Goal: Task Accomplishment & Management: Manage account settings

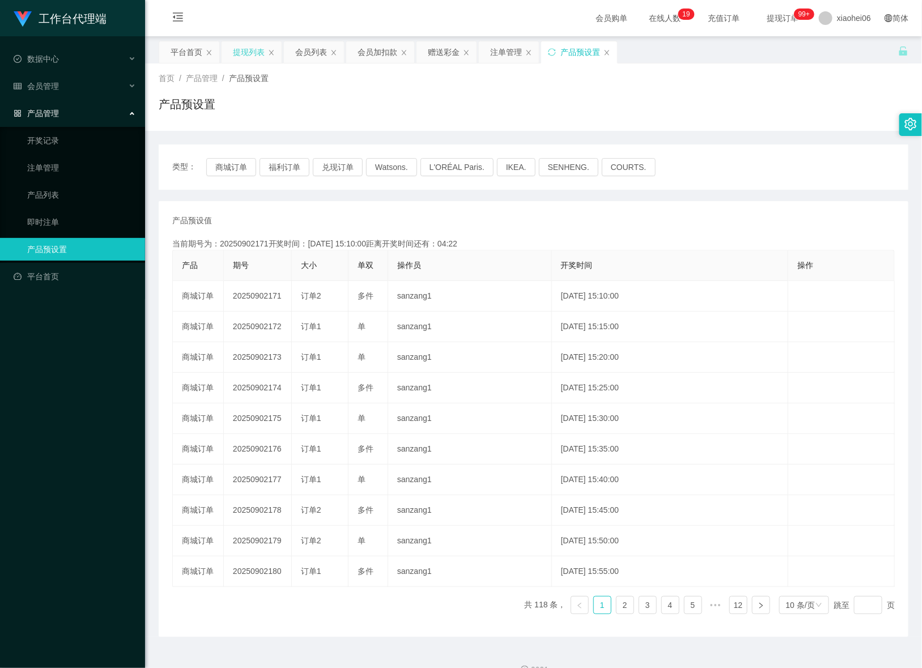
click at [261, 43] on div "提现列表" at bounding box center [249, 52] width 32 height 22
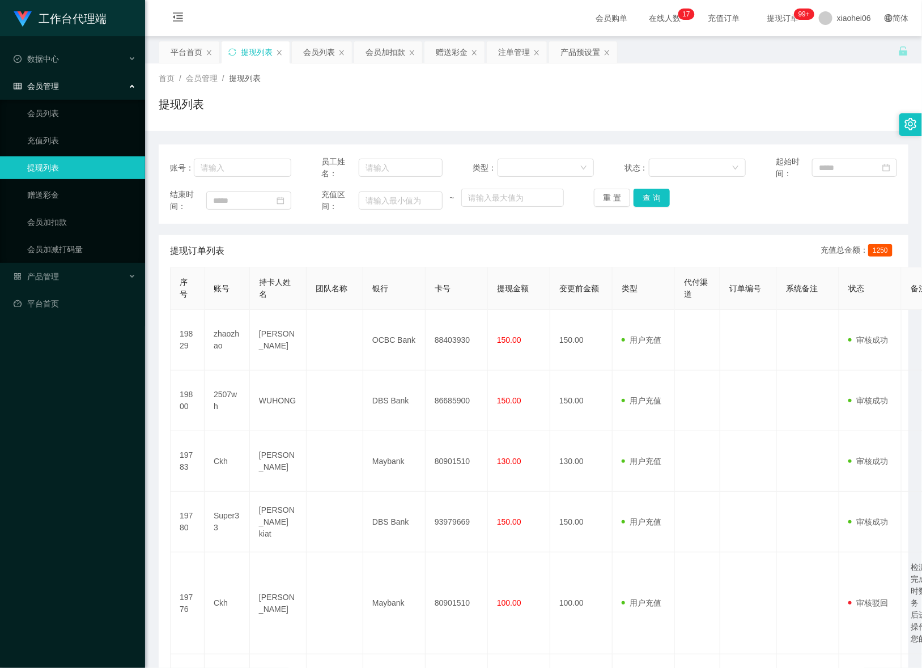
drag, startPoint x: 182, startPoint y: 60, endPoint x: 259, endPoint y: 52, distance: 76.9
click at [184, 60] on div "平台首页" at bounding box center [187, 52] width 32 height 22
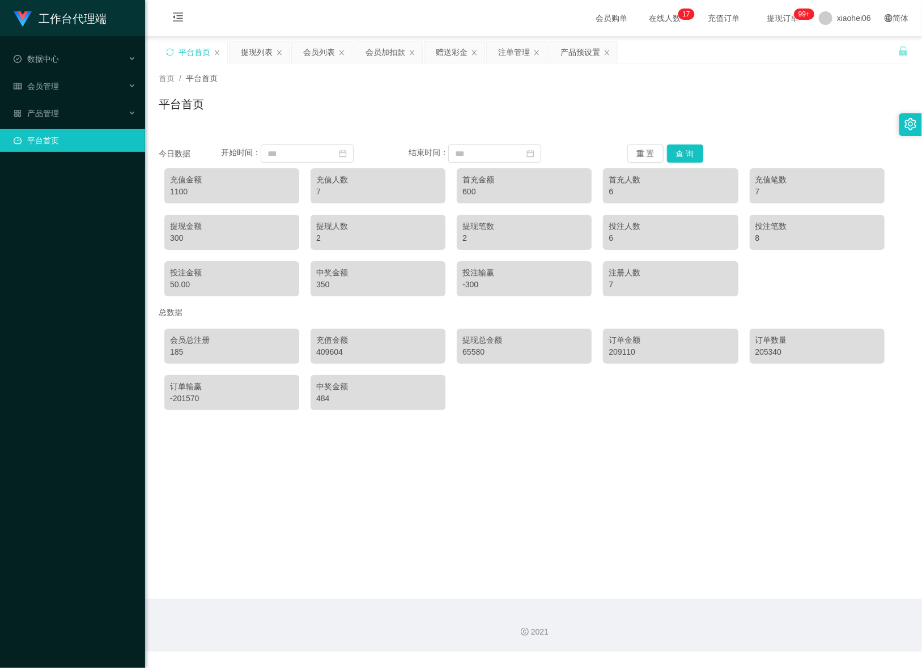
drag, startPoint x: 371, startPoint y: 53, endPoint x: 371, endPoint y: 80, distance: 27.2
click at [371, 53] on div "会员加扣款" at bounding box center [386, 52] width 40 height 22
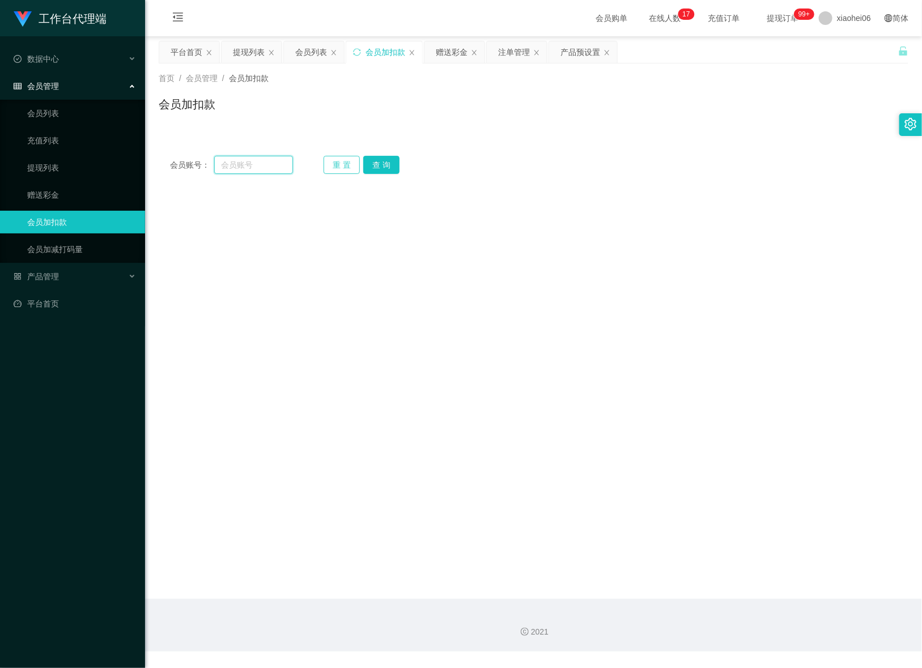
drag, startPoint x: 256, startPoint y: 170, endPoint x: 333, endPoint y: 170, distance: 77.6
click at [257, 169] on input "text" at bounding box center [253, 165] width 79 height 18
paste input "2507wh"
type input "2507wh"
click at [381, 163] on button "查 询" at bounding box center [381, 165] width 36 height 18
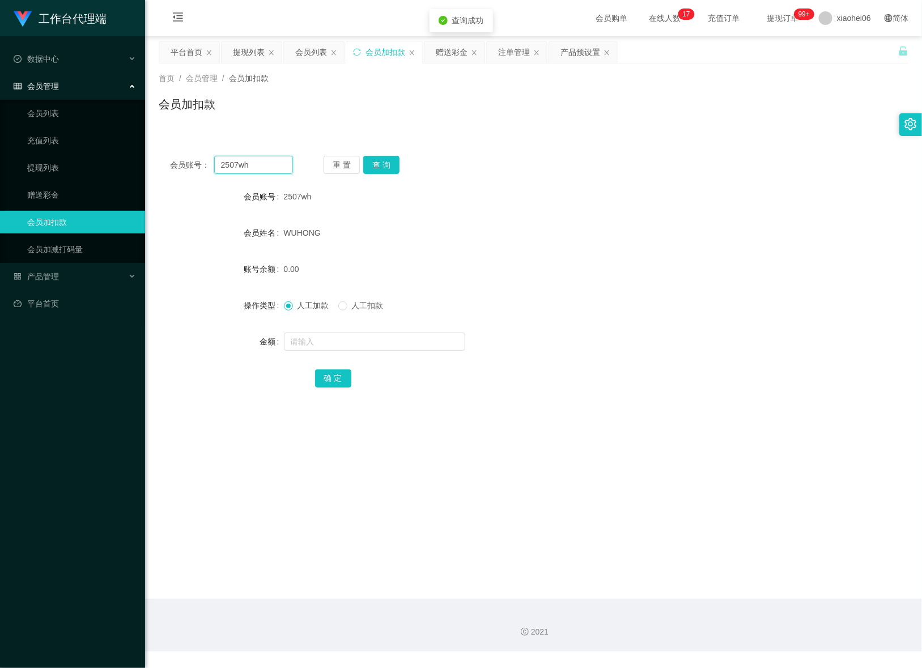
drag, startPoint x: 281, startPoint y: 164, endPoint x: 209, endPoint y: 165, distance: 71.4
click at [209, 165] on div "会员账号： 2507wh" at bounding box center [231, 165] width 123 height 18
click at [587, 201] on div "2507wh" at bounding box center [503, 196] width 438 height 23
click at [393, 351] on div at bounding box center [503, 341] width 438 height 23
click at [395, 345] on input "text" at bounding box center [374, 342] width 181 height 18
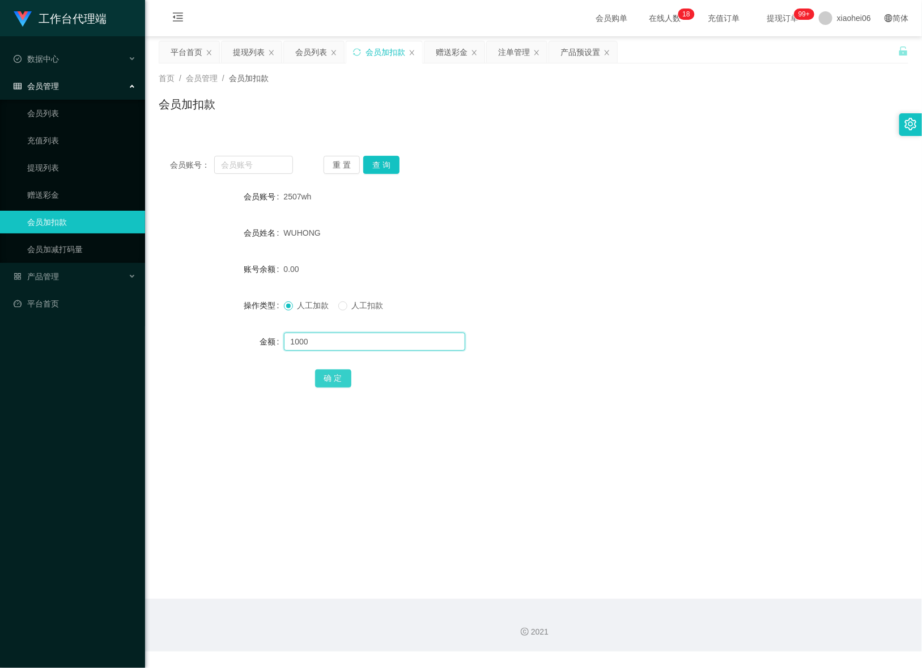
type input "1000"
click at [338, 373] on button "确 定" at bounding box center [333, 379] width 36 height 18
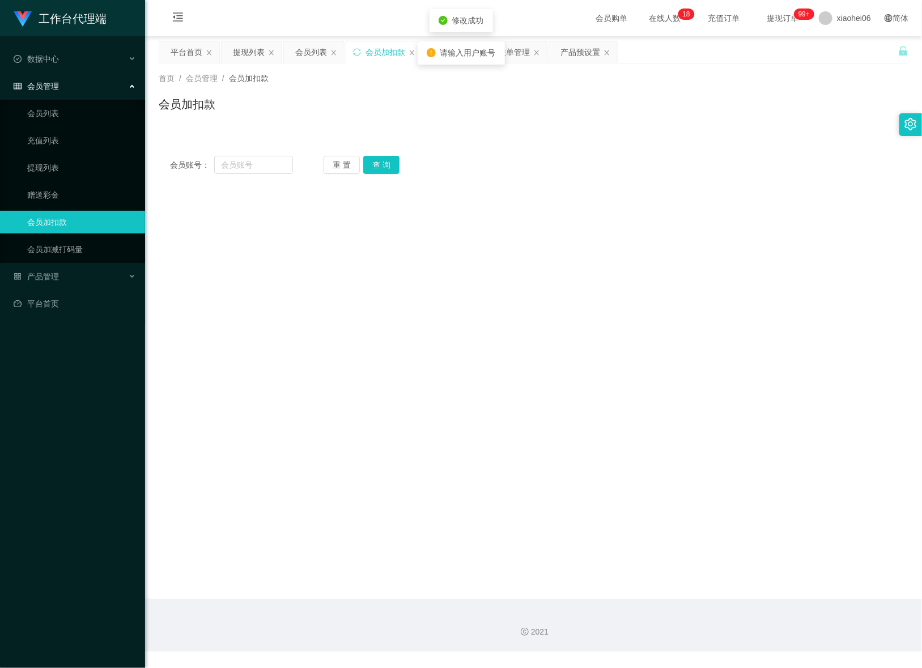
click at [567, 225] on main "关闭左侧 关闭右侧 关闭其它 刷新页面 平台首页 提现列表 会员列表 会员加扣款 赠送彩金 注单管理 产品预设置 首页 / 会员管理 / 会员加扣款 / 会员…" at bounding box center [533, 317] width 777 height 563
click at [272, 171] on input "text" at bounding box center [253, 165] width 79 height 18
paste input "2507wh"
type input "2507wh"
click at [394, 159] on button "查 询" at bounding box center [381, 165] width 36 height 18
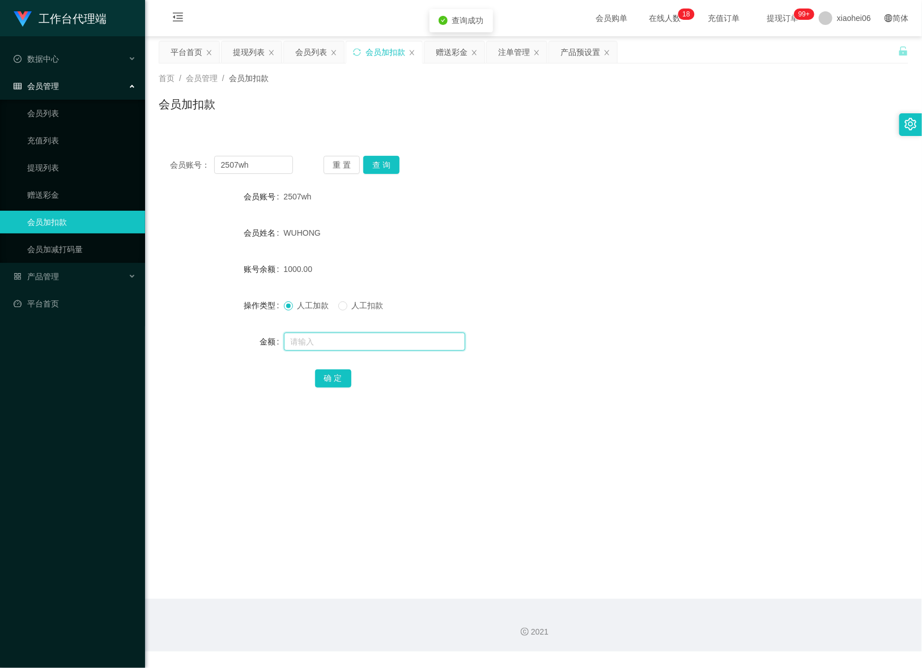
click at [342, 341] on input "text" at bounding box center [374, 342] width 181 height 18
drag, startPoint x: 541, startPoint y: 227, endPoint x: 441, endPoint y: 201, distance: 103.0
click at [534, 224] on div "WUHONG" at bounding box center [503, 233] width 438 height 23
click at [387, 168] on button "查 询" at bounding box center [381, 165] width 36 height 18
click at [551, 187] on div "2507wh" at bounding box center [503, 196] width 438 height 23
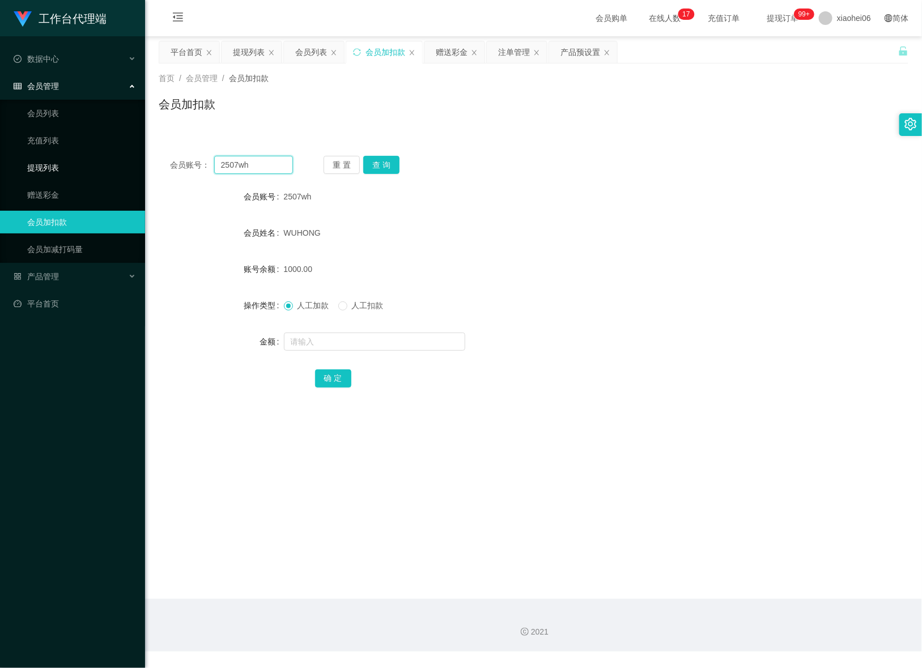
drag, startPoint x: 250, startPoint y: 172, endPoint x: 130, endPoint y: 169, distance: 120.2
click at [145, 172] on section "工作台代理端 数据中心 会员管理 会员列表 充值列表 提现列表 赠送彩金 会员加扣款 会员加减打码量 产品管理 平台首页 保存配置 重置配置 整体风格设置 主…" at bounding box center [461, 326] width 922 height 652
paste input "426235"
type input "426235"
drag, startPoint x: 398, startPoint y: 171, endPoint x: 389, endPoint y: 171, distance: 9.1
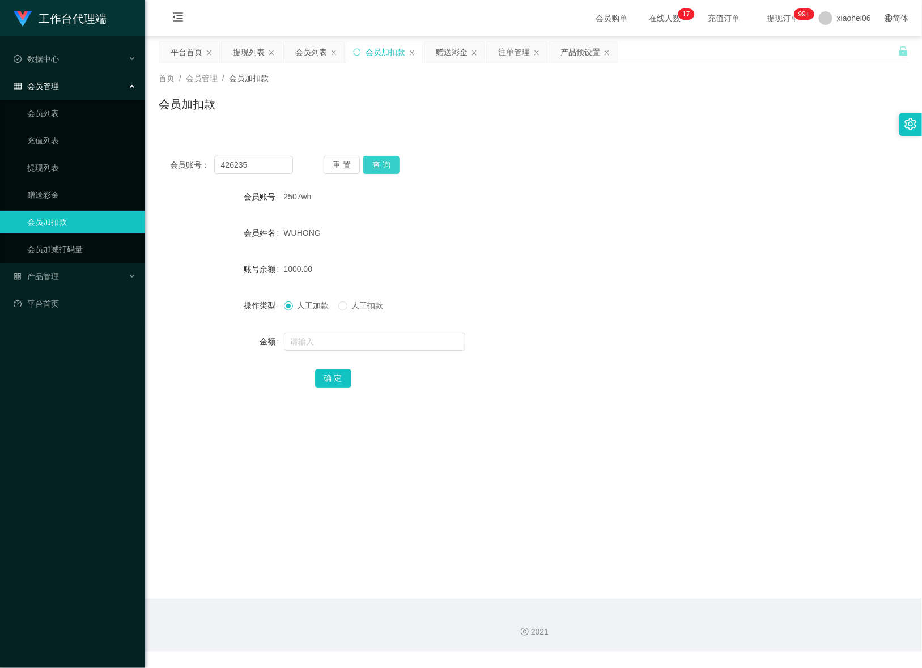
click at [389, 171] on div "重 置 查 询" at bounding box center [385, 165] width 123 height 18
click at [389, 171] on button "查 询" at bounding box center [381, 165] width 36 height 18
click at [490, 165] on div "会员账号： 426235 重 置 查 询" at bounding box center [534, 165] width 750 height 18
